Goal: Information Seeking & Learning: Learn about a topic

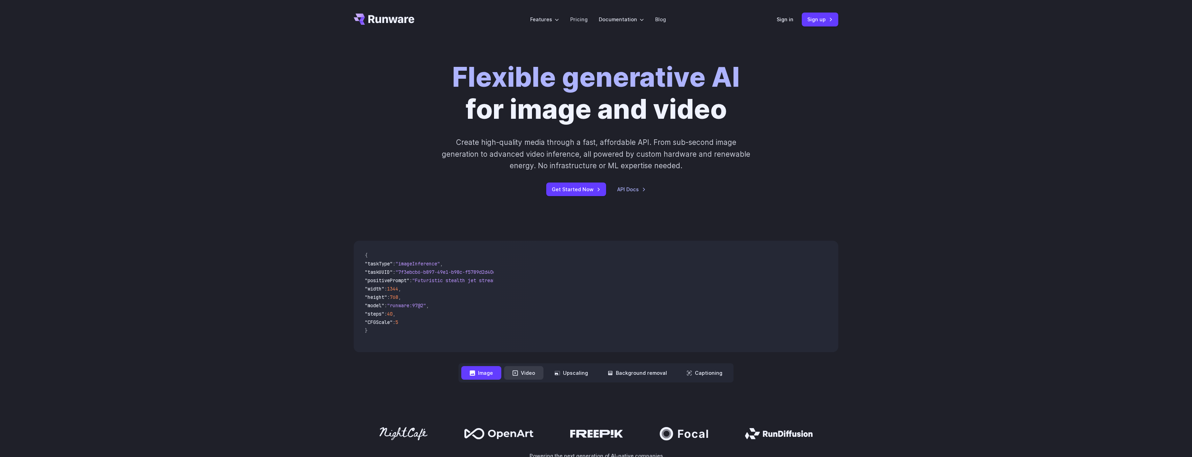
click at [516, 373] on icon at bounding box center [515, 373] width 6 height 6
click at [530, 373] on button "Video" at bounding box center [523, 373] width 39 height 14
click at [480, 373] on button "Image" at bounding box center [481, 373] width 40 height 14
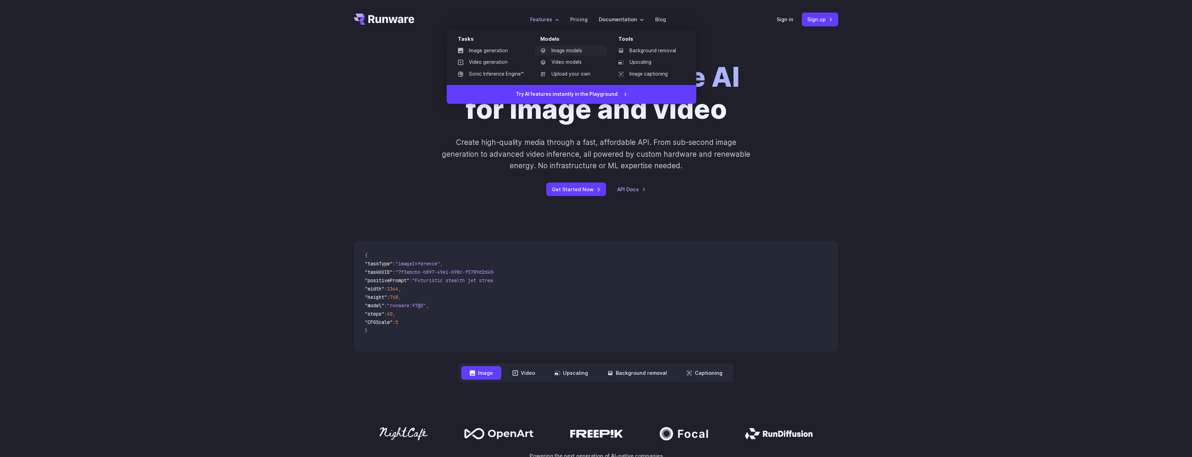
click at [563, 52] on link "Image models" at bounding box center [571, 51] width 72 height 10
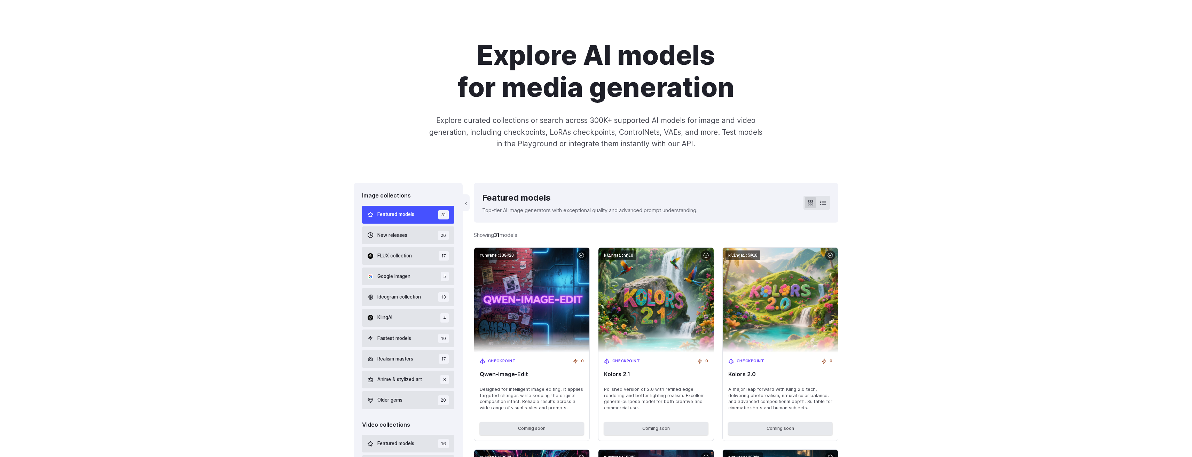
scroll to position [37, 0]
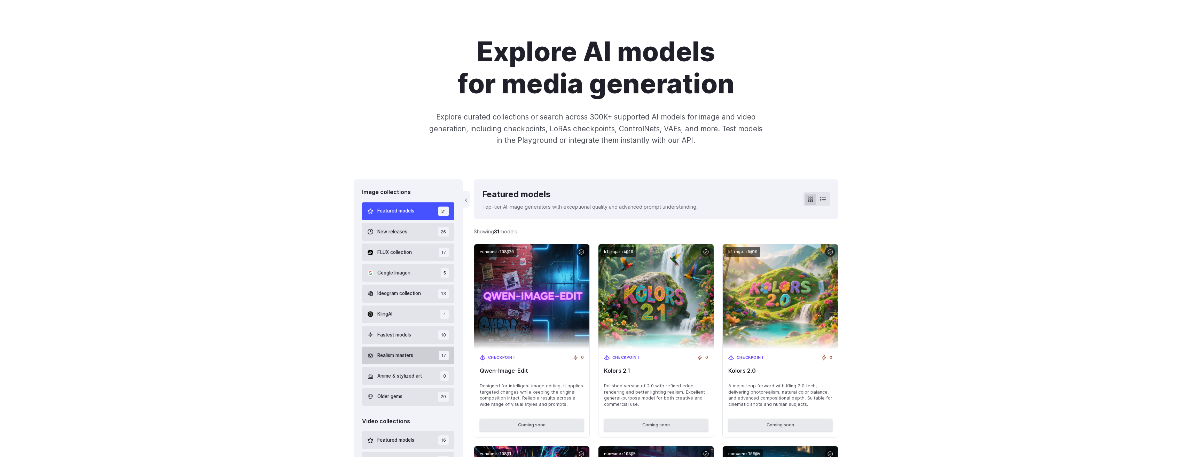
click at [403, 356] on span "Realism masters" at bounding box center [395, 355] width 36 height 8
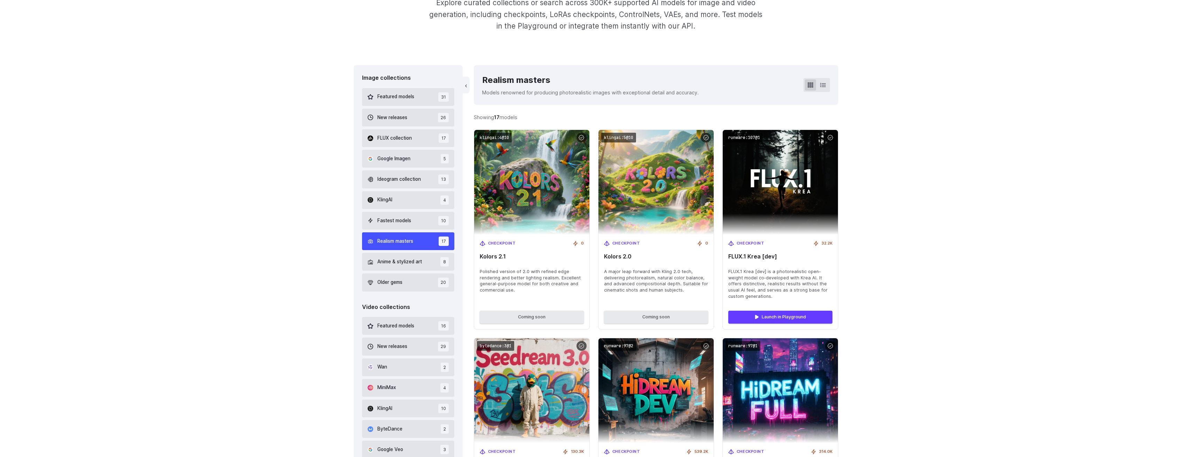
scroll to position [171, 0]
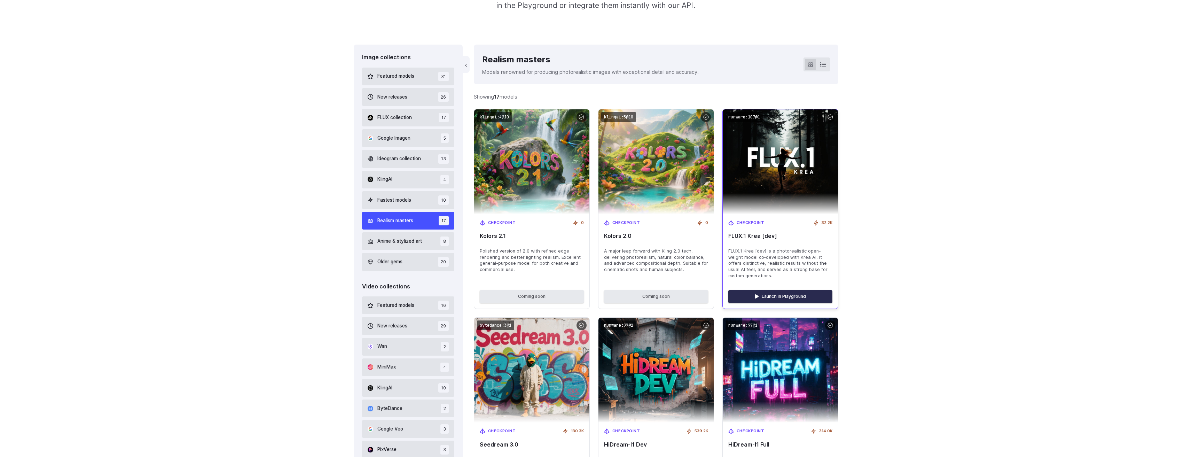
click at [790, 298] on link "Launch in Playground" at bounding box center [780, 296] width 104 height 13
drag, startPoint x: 268, startPoint y: 56, endPoint x: 268, endPoint y: 52, distance: 4.2
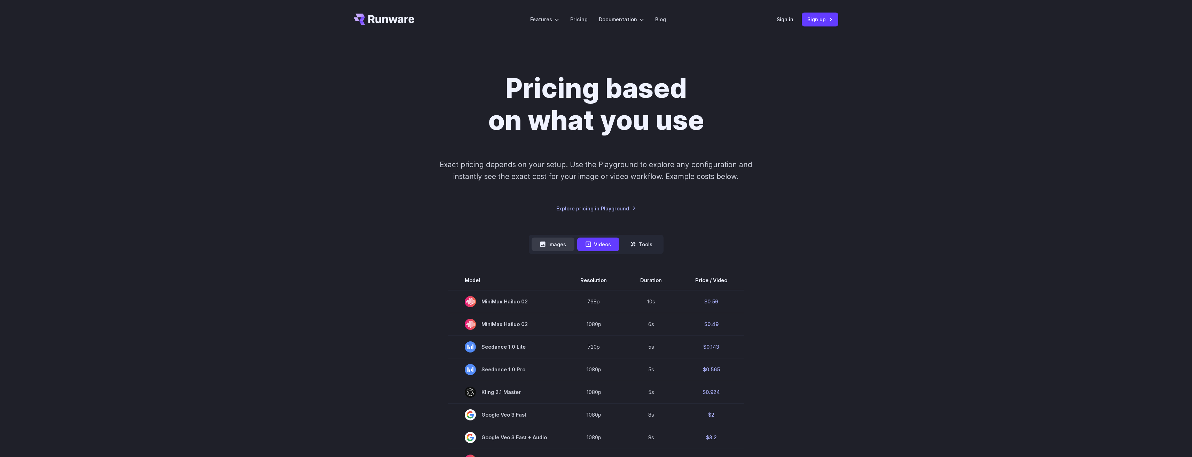
click at [559, 245] on button "Images" at bounding box center [552, 244] width 43 height 14
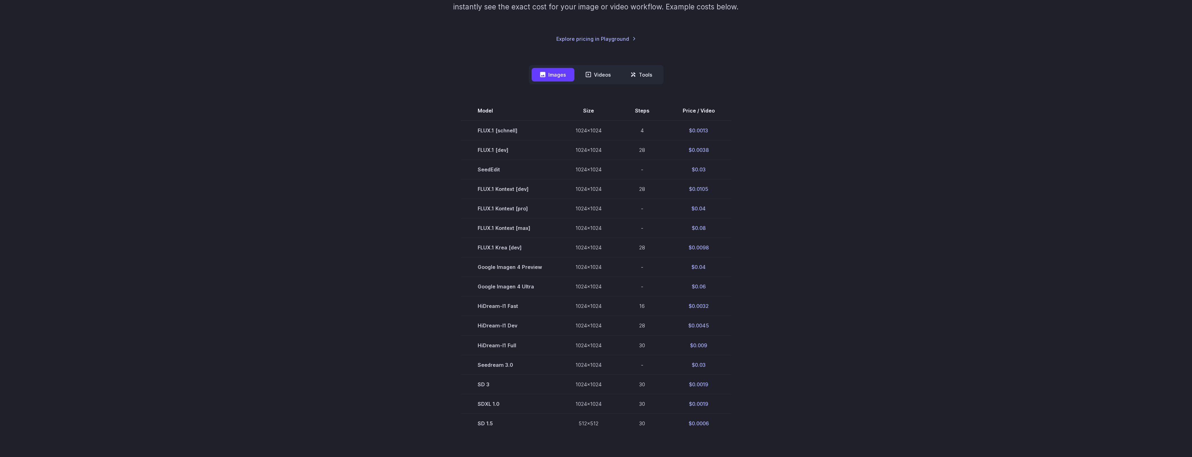
scroll to position [172, 0]
